Goal: Task Accomplishment & Management: Manage account settings

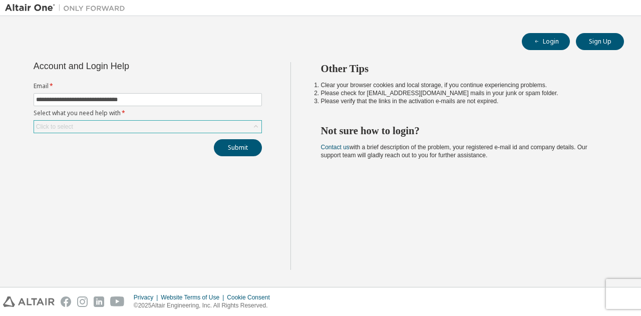
type input "**********"
click at [92, 131] on div "Click to select" at bounding box center [148, 127] width 228 height 12
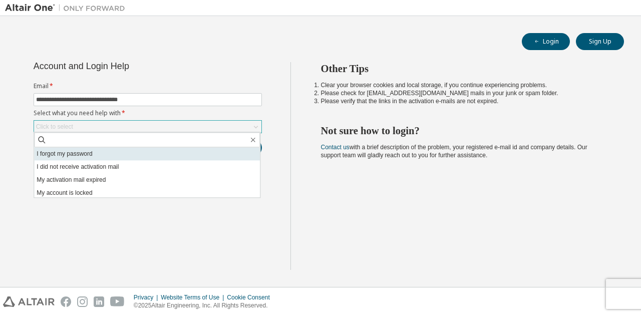
click at [106, 155] on li "I forgot my password" at bounding box center [147, 153] width 226 height 13
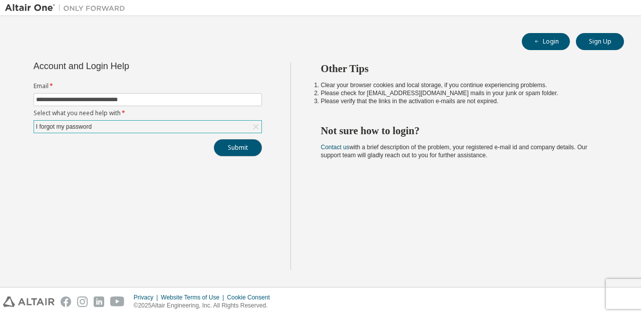
click at [240, 151] on button "Submit" at bounding box center [238, 147] width 48 height 17
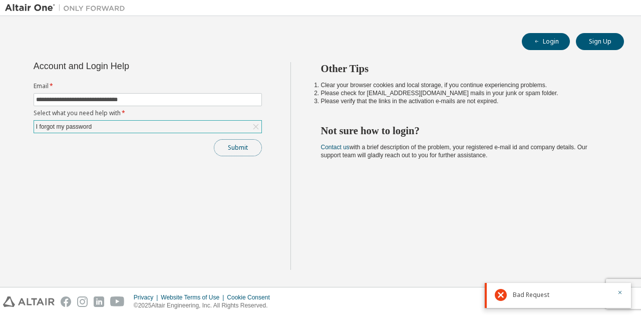
click at [246, 149] on button "Submit" at bounding box center [238, 147] width 48 height 17
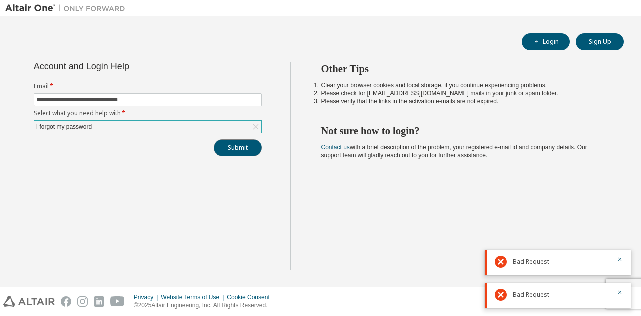
click at [232, 146] on button "Submit" at bounding box center [238, 147] width 48 height 17
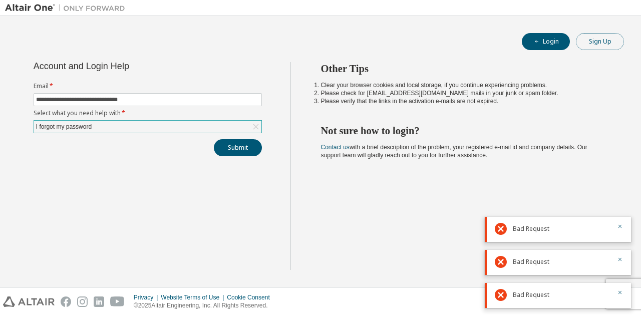
click at [586, 42] on button "Sign Up" at bounding box center [600, 41] width 48 height 17
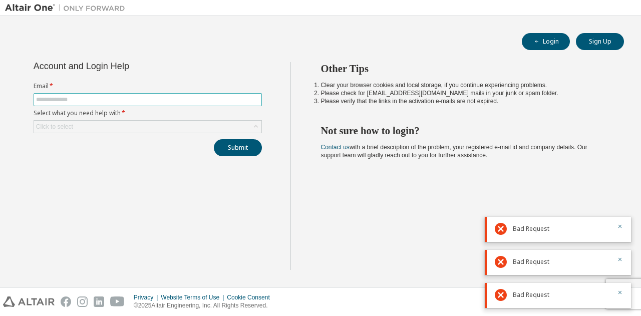
click at [140, 97] on input "text" at bounding box center [147, 100] width 223 height 8
type input "**********"
click at [104, 143] on div "Submit" at bounding box center [148, 147] width 229 height 17
click at [103, 128] on div "Click to select" at bounding box center [148, 127] width 228 height 12
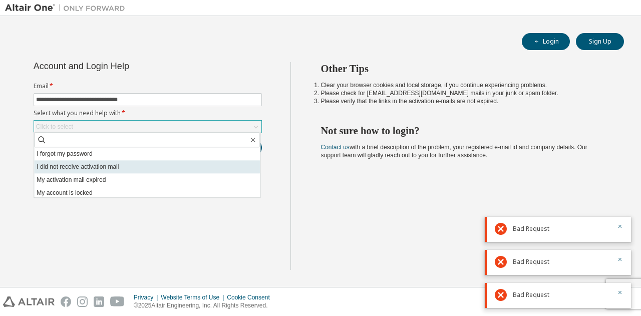
click at [91, 163] on li "I did not receive activation mail" at bounding box center [147, 166] width 226 height 13
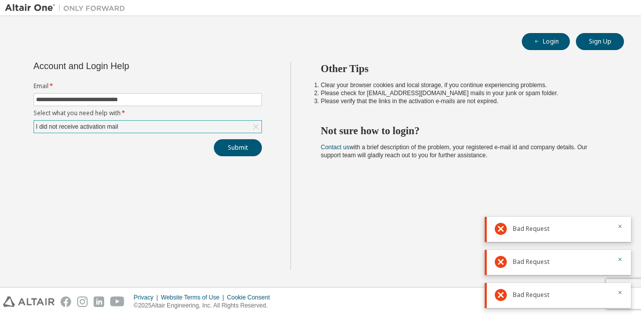
click at [90, 129] on div "I did not receive activation mail" at bounding box center [77, 126] width 85 height 11
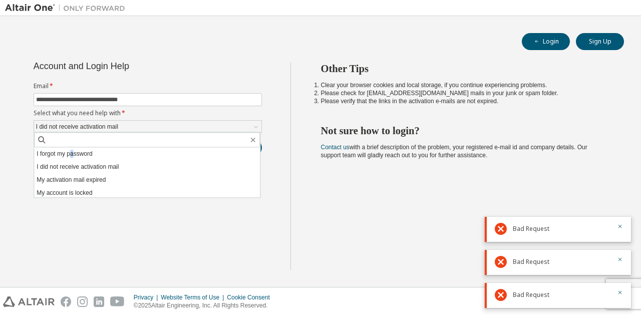
click at [73, 156] on li "I forgot my password" at bounding box center [147, 153] width 226 height 13
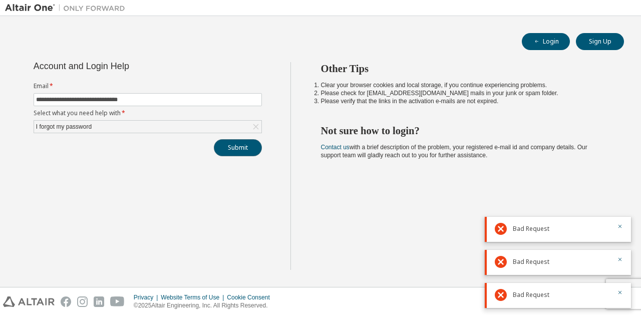
click at [234, 147] on button "Submit" at bounding box center [238, 147] width 48 height 17
click at [619, 198] on button "button" at bounding box center [620, 194] width 6 height 9
click at [618, 215] on button "button" at bounding box center [620, 219] width 6 height 9
click at [617, 220] on div "Bad Request" at bounding box center [558, 229] width 146 height 25
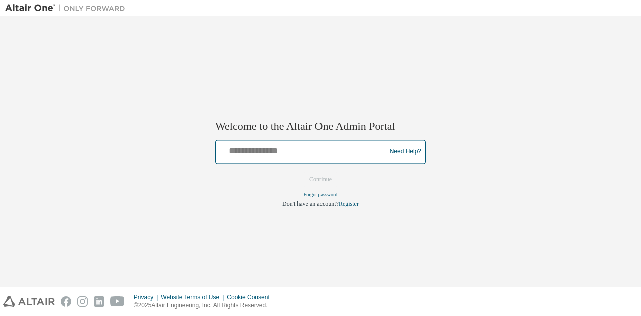
click at [293, 148] on input "text" at bounding box center [302, 149] width 165 height 15
click at [299, 172] on button "Continue" at bounding box center [320, 179] width 43 height 15
type input "**********"
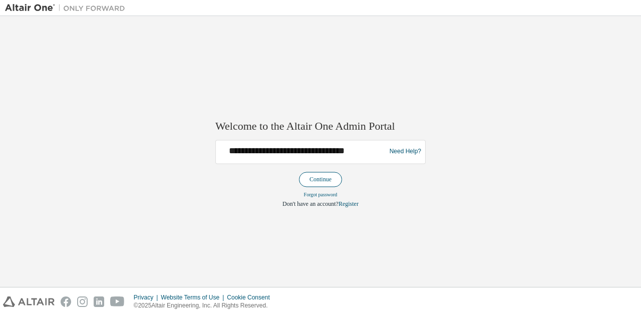
click at [322, 178] on button "Continue" at bounding box center [320, 179] width 43 height 15
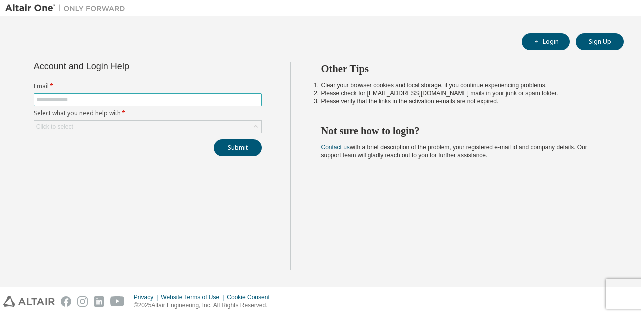
click at [123, 102] on input "text" at bounding box center [147, 100] width 223 height 8
type input "**********"
click at [92, 144] on div "Submit" at bounding box center [148, 147] width 229 height 17
click at [93, 129] on div "Click to select" at bounding box center [148, 127] width 228 height 12
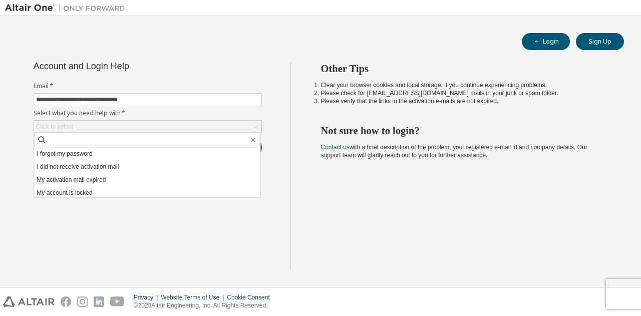
click at [80, 158] on li "I forgot my password" at bounding box center [147, 153] width 226 height 13
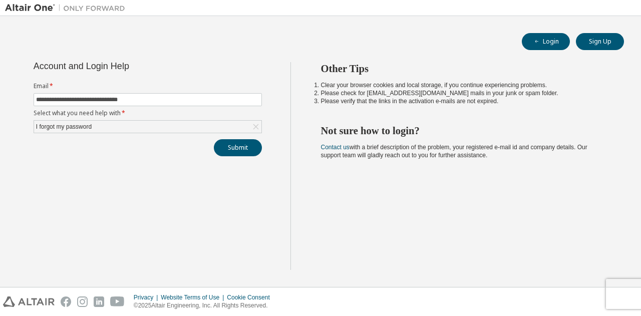
click at [263, 145] on div "**********" at bounding box center [148, 109] width 241 height 94
click at [243, 144] on button "Submit" at bounding box center [238, 147] width 48 height 17
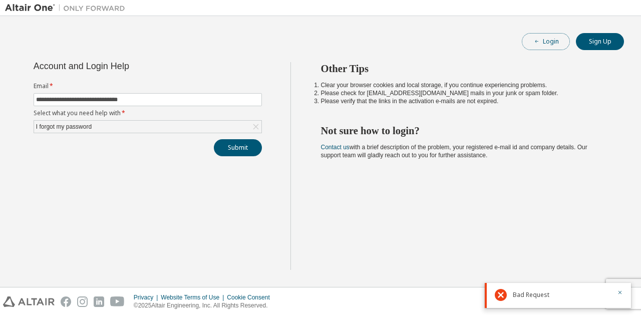
click at [548, 35] on button "Login" at bounding box center [546, 41] width 48 height 17
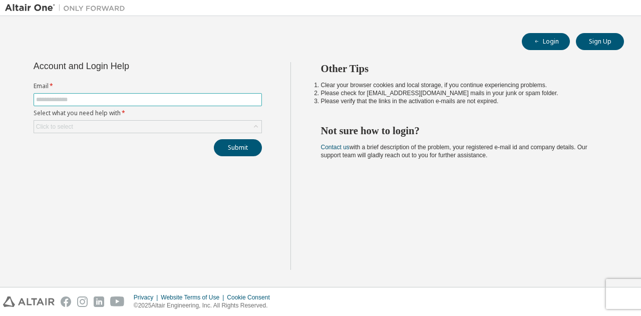
click at [118, 101] on input "text" at bounding box center [147, 100] width 223 height 8
type input "**********"
click at [172, 133] on div "**********" at bounding box center [148, 109] width 241 height 94
click at [172, 126] on div "Click to select" at bounding box center [148, 127] width 228 height 12
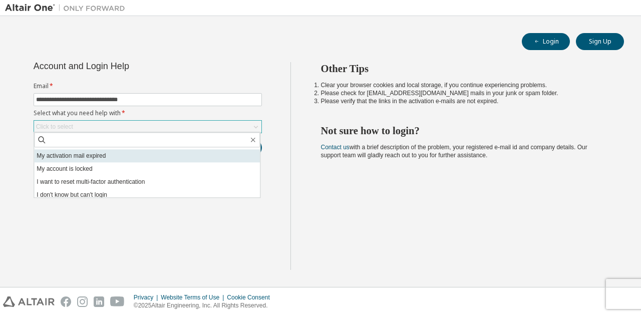
scroll to position [28, 0]
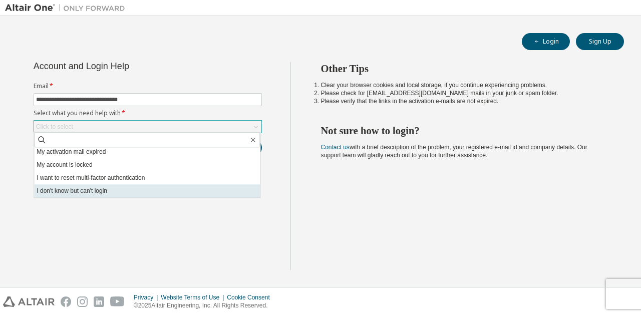
click at [90, 194] on li "I don't know but can't login" at bounding box center [147, 190] width 226 height 13
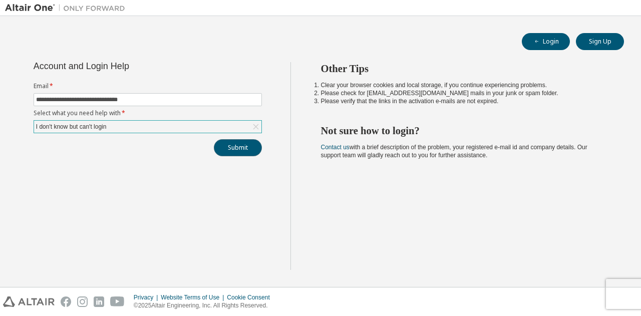
click at [216, 144] on button "Submit" at bounding box center [238, 147] width 48 height 17
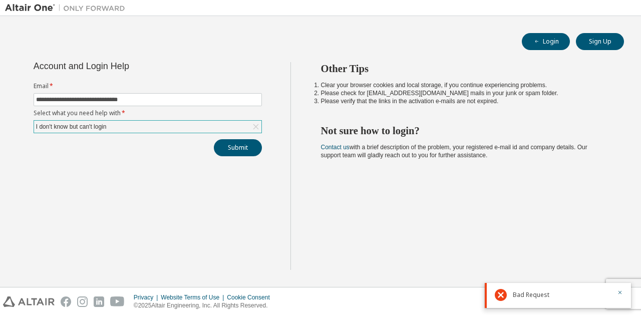
click at [151, 126] on div "I don't know but can't login" at bounding box center [148, 127] width 228 height 12
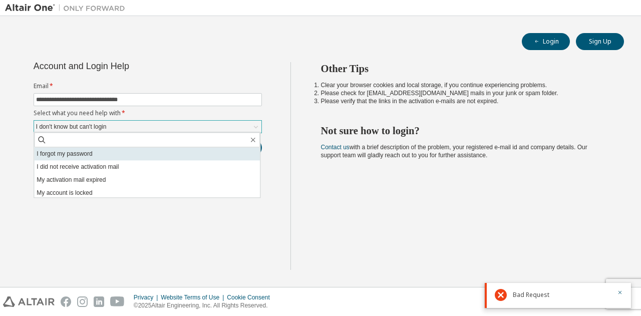
click at [111, 157] on li "I forgot my password" at bounding box center [147, 153] width 226 height 13
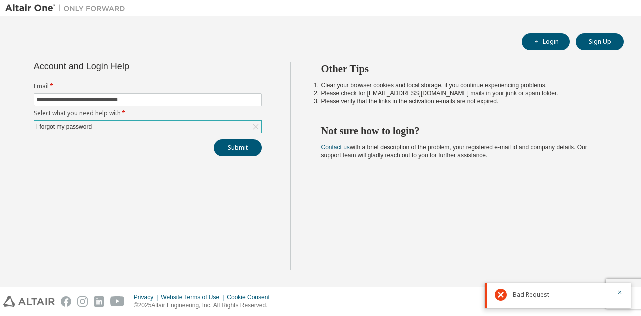
click at [236, 136] on div "**********" at bounding box center [148, 109] width 241 height 94
click at [228, 148] on button "Submit" at bounding box center [238, 147] width 48 height 17
